Goal: Find specific page/section: Find specific page/section

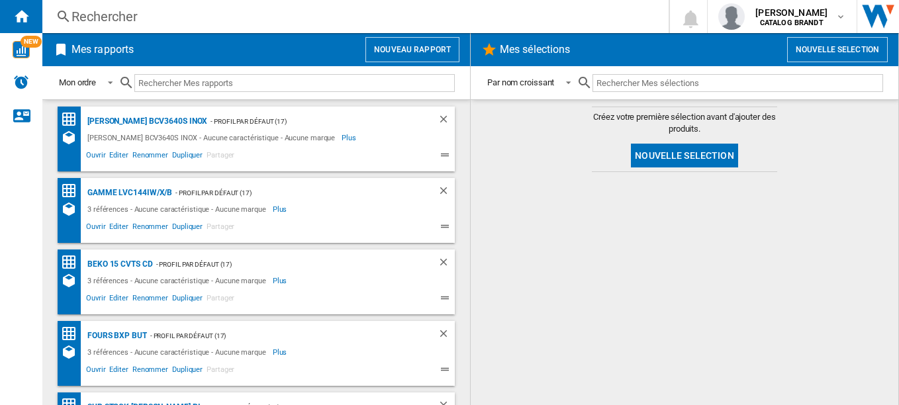
click at [89, 13] on div "Rechercher" at bounding box center [353, 16] width 563 height 19
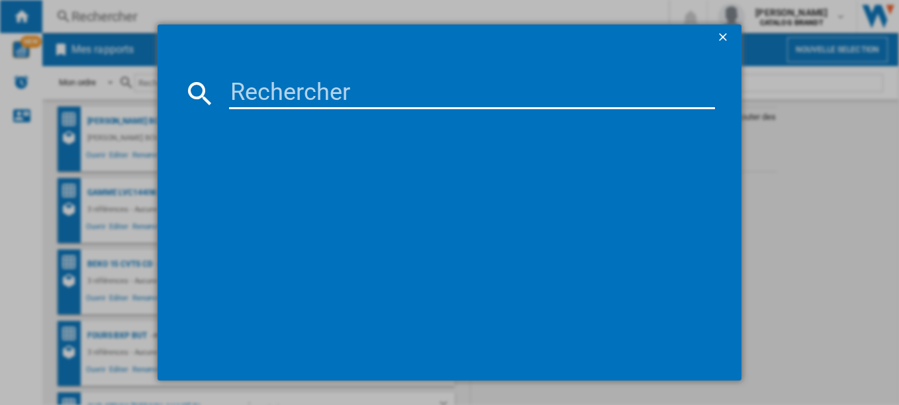
click at [331, 97] on input at bounding box center [472, 93] width 487 height 32
paste input "DPI4831W"
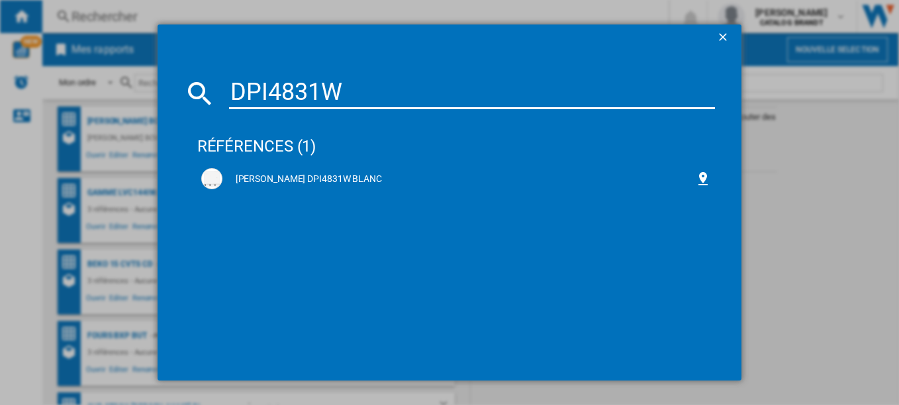
type input "DPI4831W"
click at [335, 177] on div "[PERSON_NAME] DPI4831W BLANC" at bounding box center [460, 179] width 474 height 13
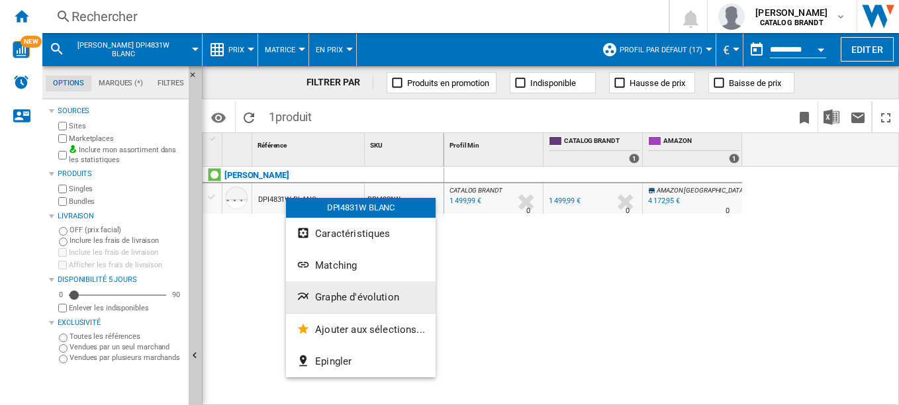
click at [390, 297] on span "Graphe d'évolution" at bounding box center [357, 297] width 84 height 12
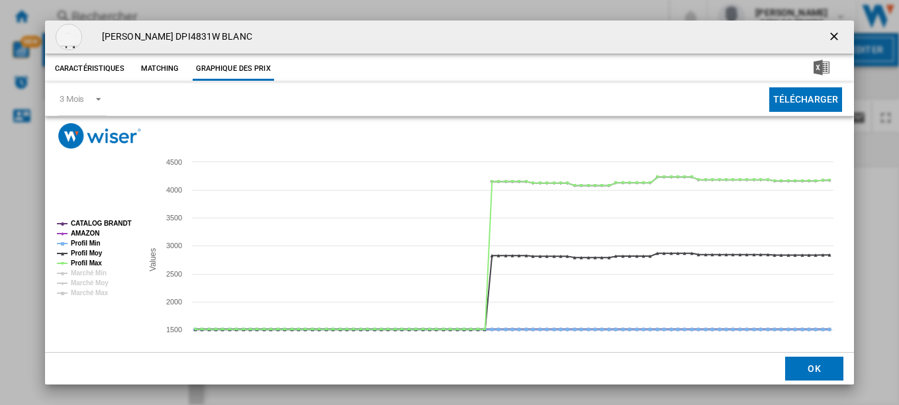
click at [101, 221] on tspan "CATALOG BRANDT" at bounding box center [101, 223] width 61 height 7
click at [99, 246] on tspan "Profil Min" at bounding box center [86, 243] width 30 height 7
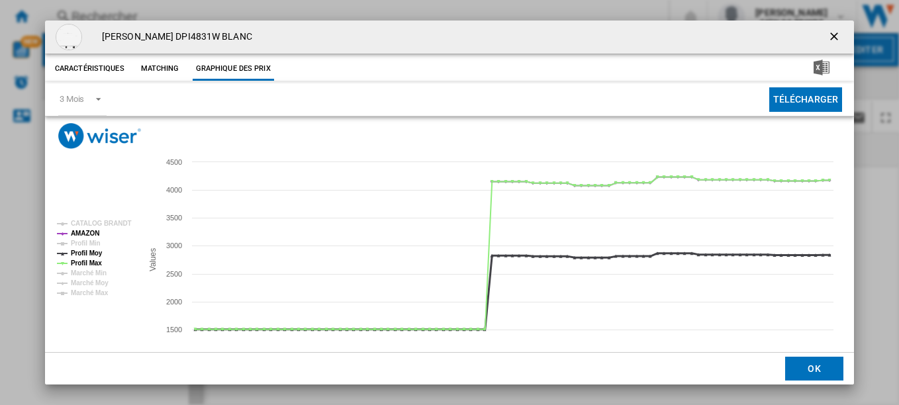
click at [97, 256] on tspan "Profil Moy" at bounding box center [87, 253] width 32 height 7
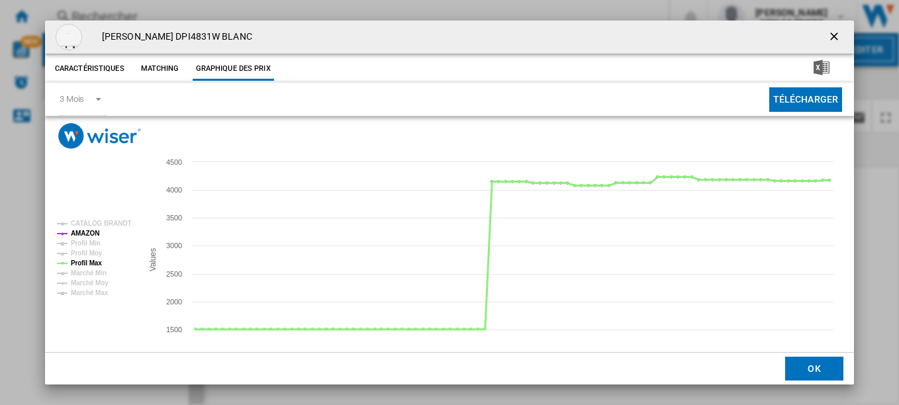
click at [96, 262] on tspan "Profil Max" at bounding box center [86, 263] width 31 height 7
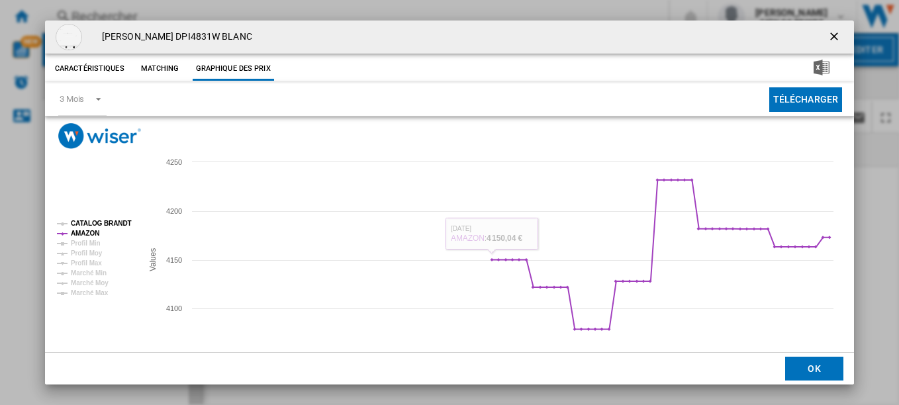
click at [114, 224] on tspan "CATALOG BRANDT" at bounding box center [101, 223] width 61 height 7
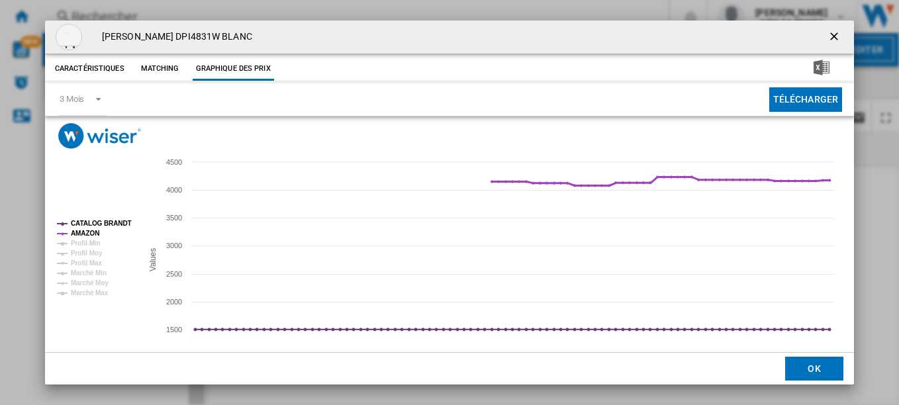
click at [81, 232] on tspan "AMAZON" at bounding box center [85, 233] width 28 height 7
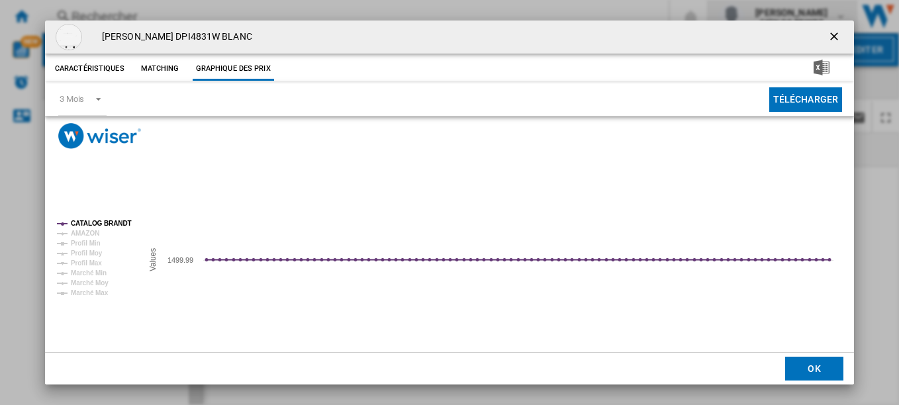
click at [828, 30] on ng-md-icon "getI18NText('BUTTONS.CLOSE_DIALOG')" at bounding box center [836, 38] width 16 height 16
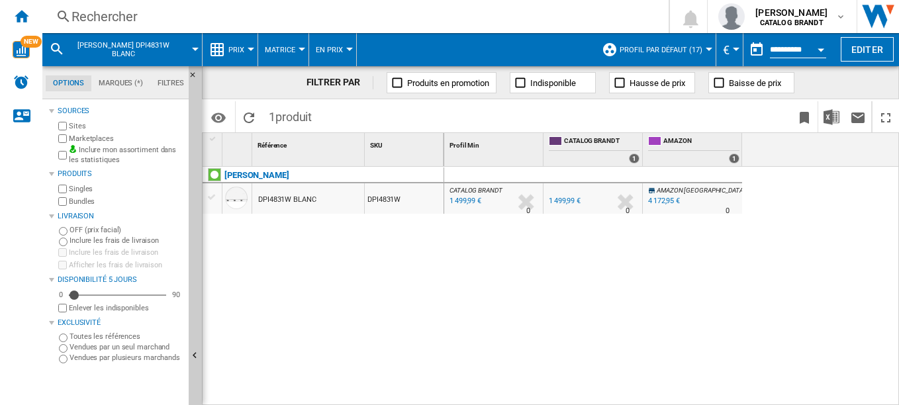
click at [103, 18] on div "Rechercher" at bounding box center [353, 16] width 563 height 19
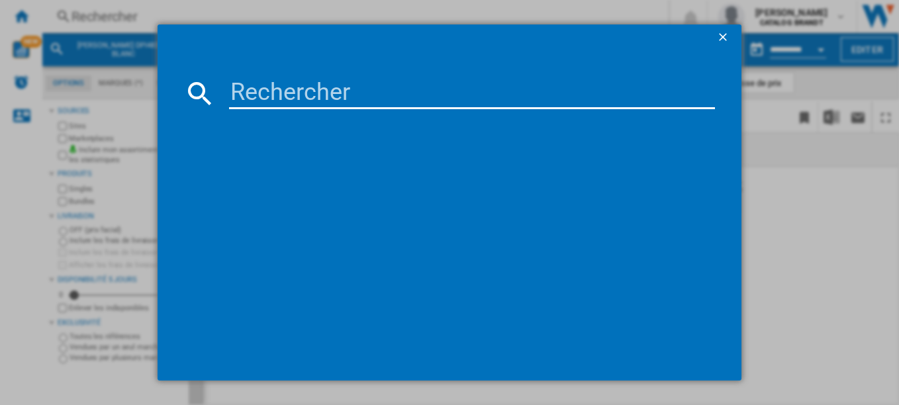
click at [291, 88] on input at bounding box center [472, 93] width 487 height 32
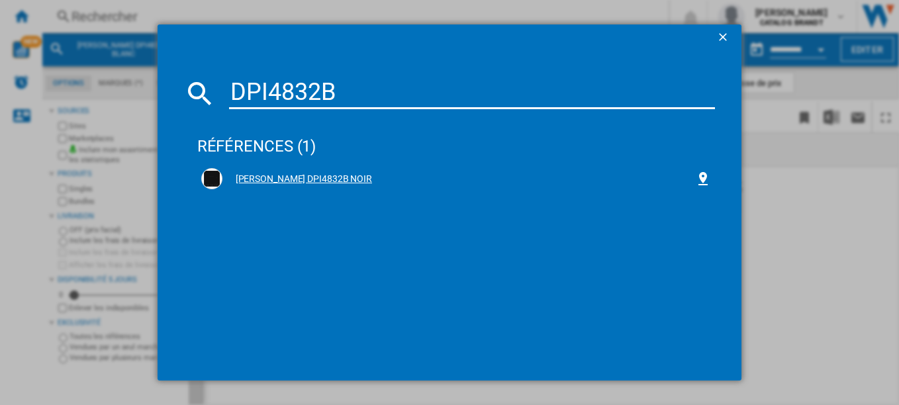
type input "DPI4832B"
click at [289, 174] on div "[PERSON_NAME] DPI4832B NOIR" at bounding box center [460, 179] width 474 height 13
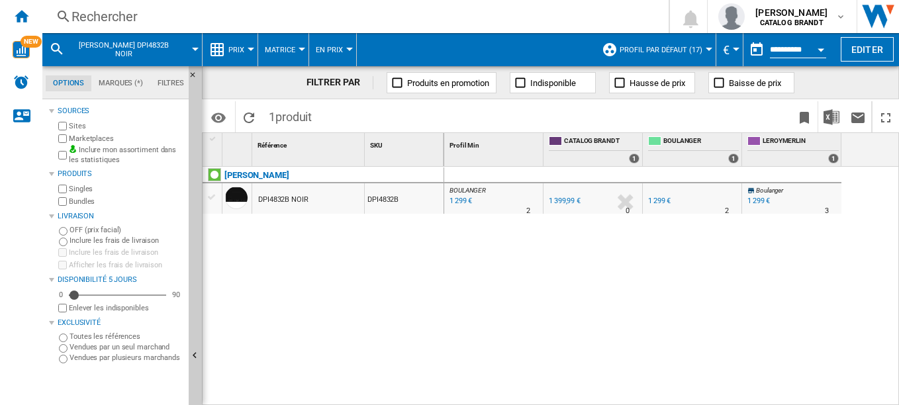
click at [138, 17] on div "Rechercher" at bounding box center [353, 16] width 563 height 19
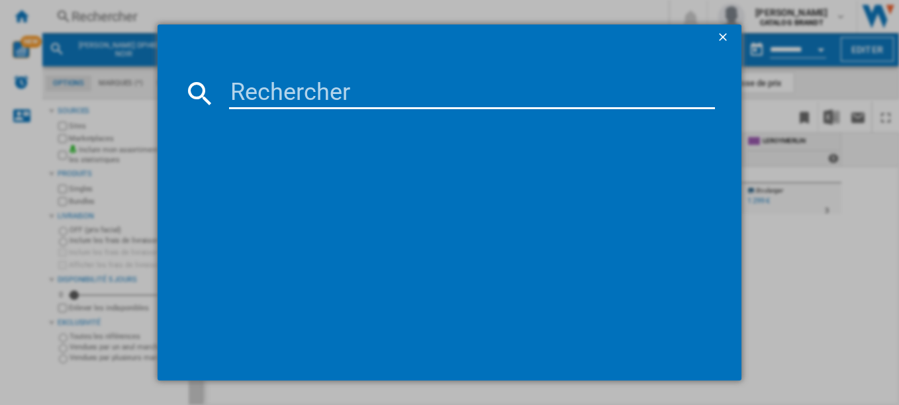
drag, startPoint x: 289, startPoint y: 81, endPoint x: 287, endPoint y: 90, distance: 9.6
click at [289, 82] on input at bounding box center [472, 93] width 487 height 32
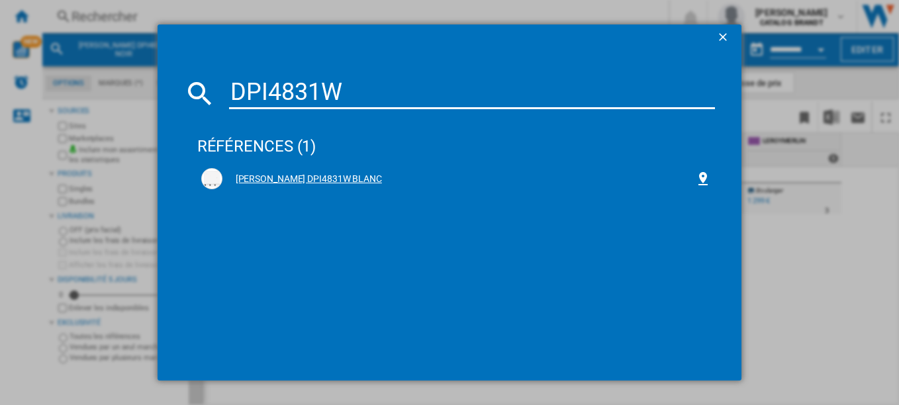
type input "DPI4831W"
click at [303, 179] on div "[PERSON_NAME] DPI4831W BLANC" at bounding box center [460, 179] width 474 height 13
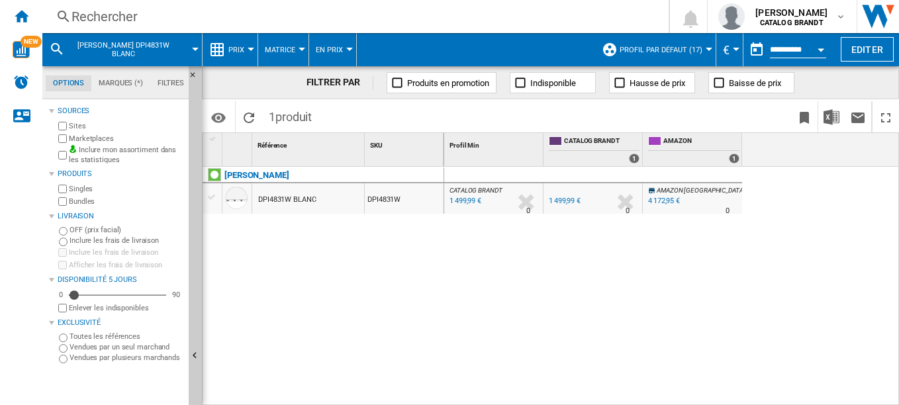
drag, startPoint x: 154, startPoint y: 1, endPoint x: 144, endPoint y: 17, distance: 18.2
click at [153, 7] on div "Rechercher Rechercher 0 [PERSON_NAME] CATALOG [PERSON_NAME] CATALOG [PERSON_NAM…" at bounding box center [470, 16] width 857 height 33
click at [144, 17] on div "Rechercher" at bounding box center [353, 16] width 563 height 19
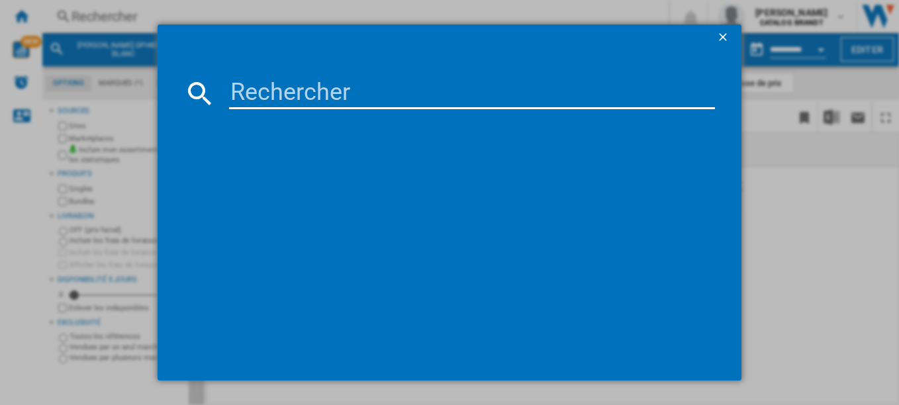
click at [297, 98] on input at bounding box center [472, 93] width 487 height 32
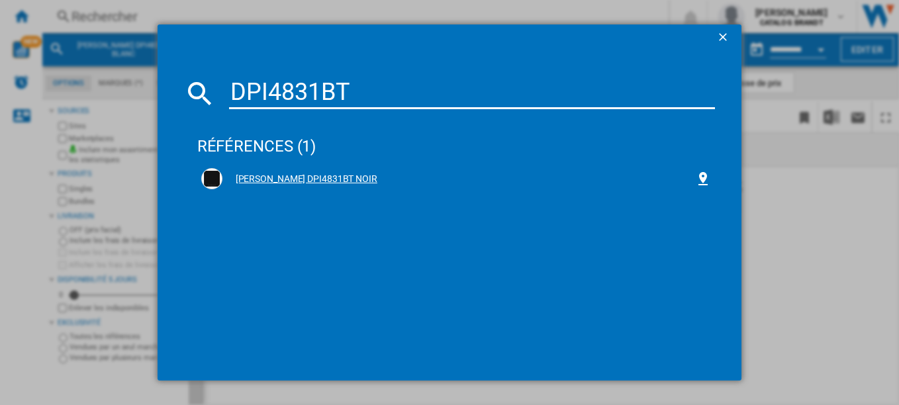
type input "DPI4831BT"
click at [300, 179] on div "[PERSON_NAME] DPI4831BT NOIR" at bounding box center [460, 179] width 474 height 13
